Goal: Information Seeking & Learning: Learn about a topic

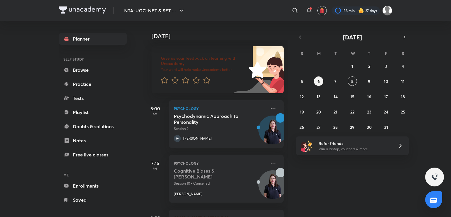
scroll to position [53, 0]
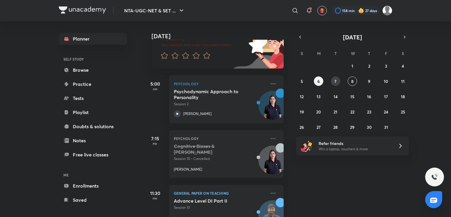
click at [336, 81] on abbr "7" at bounding box center [336, 81] width 2 height 6
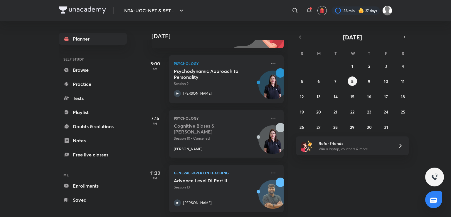
scroll to position [78, 0]
click at [335, 79] on abbr "7" at bounding box center [336, 81] width 2 height 6
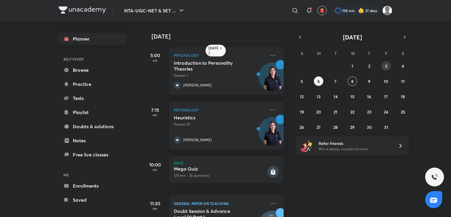
click at [388, 69] on button "3" at bounding box center [386, 65] width 9 height 9
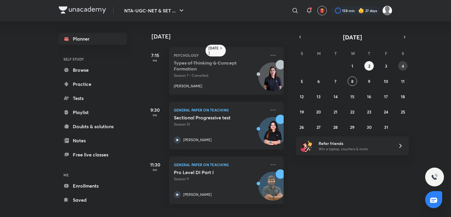
click at [402, 63] on abbr "4" at bounding box center [403, 66] width 2 height 6
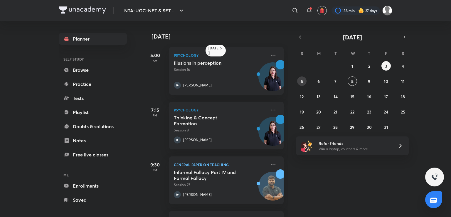
click at [304, 78] on button "5" at bounding box center [301, 80] width 9 height 9
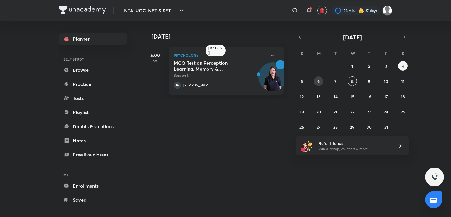
click at [315, 80] on button "6" at bounding box center [318, 80] width 9 height 9
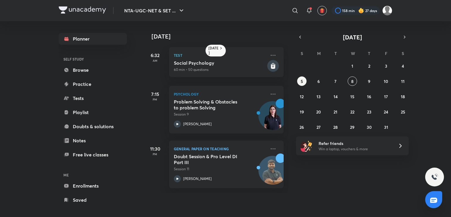
click at [330, 82] on div "28 29 30 1 2 3 4 5 6 7 8 9 10 11 12 13 14 15 16 17 18 19 20 21 22 23 24 25 26 2…" at bounding box center [352, 96] width 113 height 70
click at [314, 77] on div "28 29 30 1 2 3 4 5 6 7 8 9 10 11 12 13 14 15 16 17 18 19 20 21 22 23 24 25 26 2…" at bounding box center [352, 96] width 113 height 70
click at [335, 81] on abbr "7" at bounding box center [336, 81] width 2 height 6
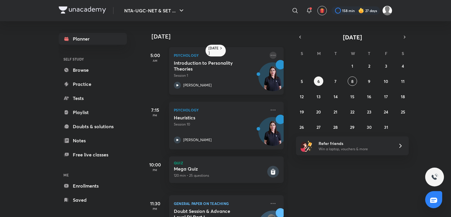
click at [270, 53] on icon at bounding box center [273, 55] width 7 height 7
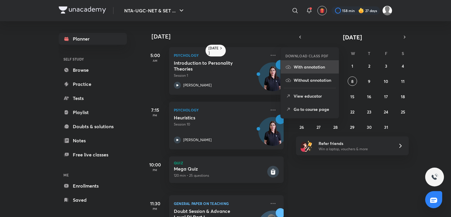
click at [309, 69] on p "With annotation" at bounding box center [314, 67] width 41 height 6
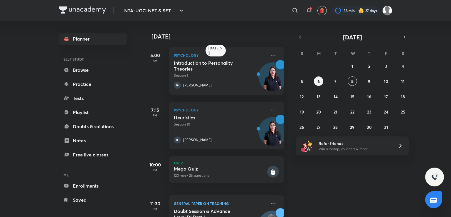
click at [314, 26] on div "6 October 5:00 AM Psychology Introduction to Personality Theories Session 1 Haf…" at bounding box center [296, 119] width 307 height 196
click at [207, 77] on p "Session 1" at bounding box center [220, 74] width 92 height 5
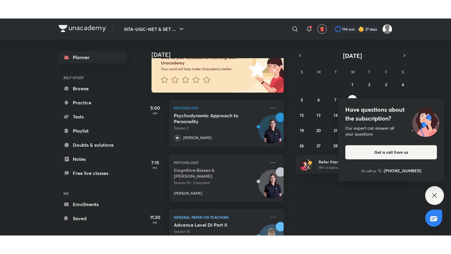
scroll to position [49, 0]
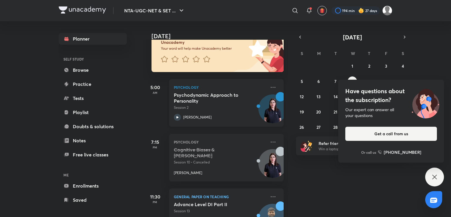
click at [199, 98] on h5 "Psychodynamic Approach to Personality" at bounding box center [210, 98] width 73 height 12
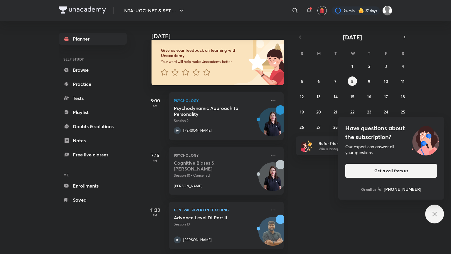
scroll to position [40, 0]
